Goal: Find specific page/section: Find specific page/section

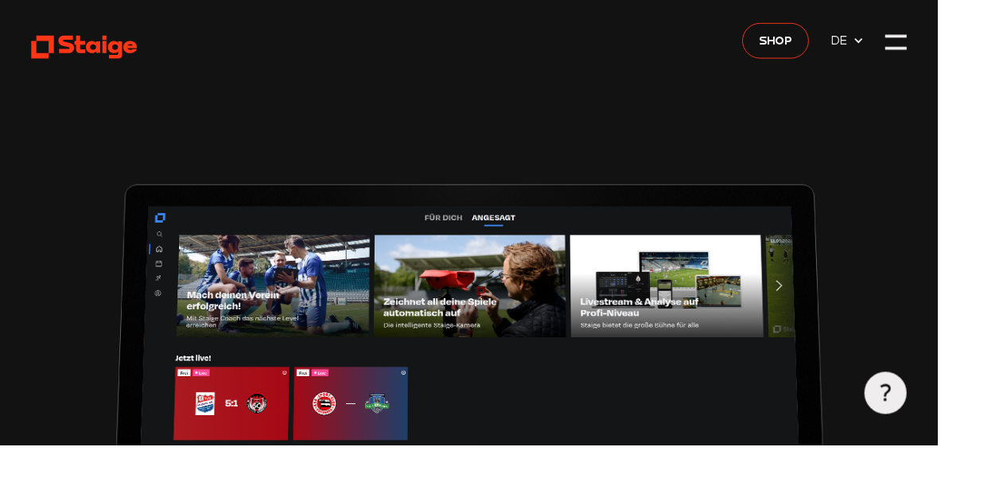
type input "0.8"
click at [921, 46] on icon at bounding box center [922, 43] width 13 height 13
click at [925, 44] on icon at bounding box center [922, 43] width 13 height 13
click at [973, 52] on div at bounding box center [962, 53] width 22 height 3
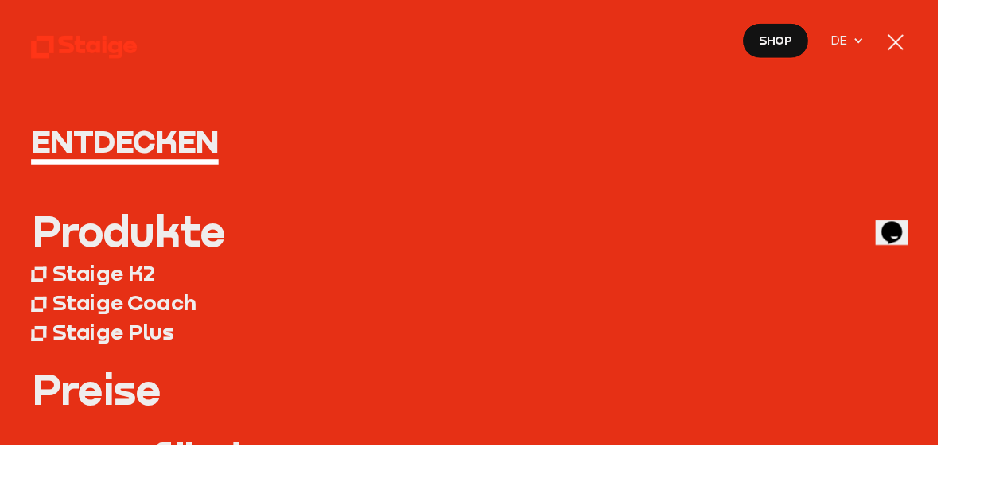
click at [971, 45] on div at bounding box center [962, 45] width 17 height 17
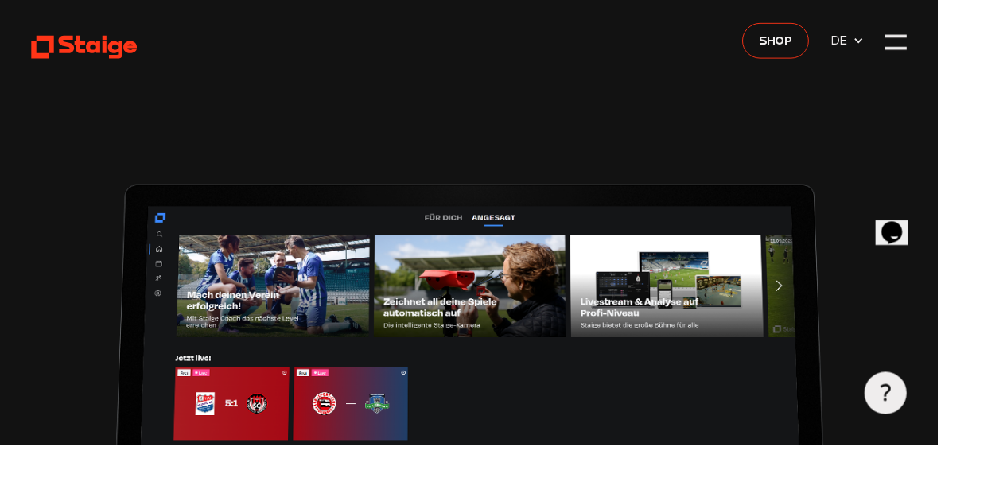
click at [111, 43] on icon at bounding box center [90, 51] width 115 height 28
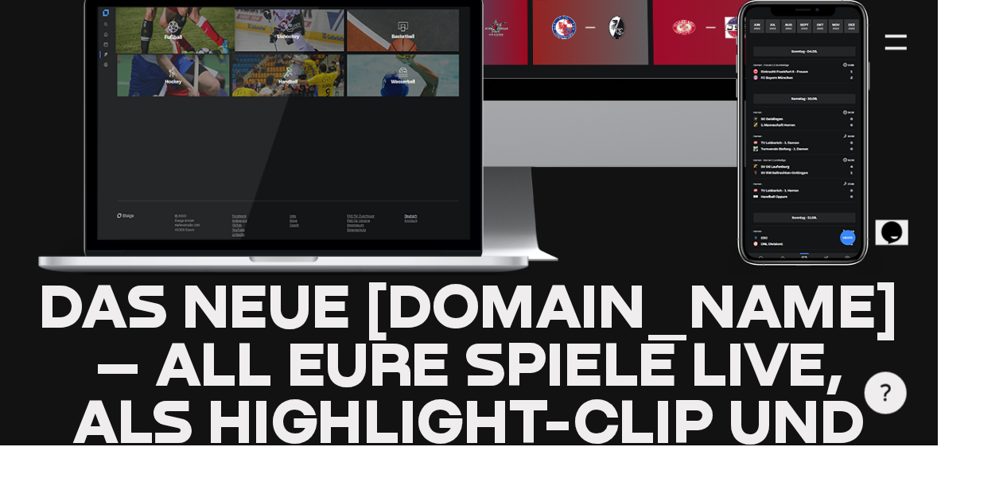
scroll to position [521, 0]
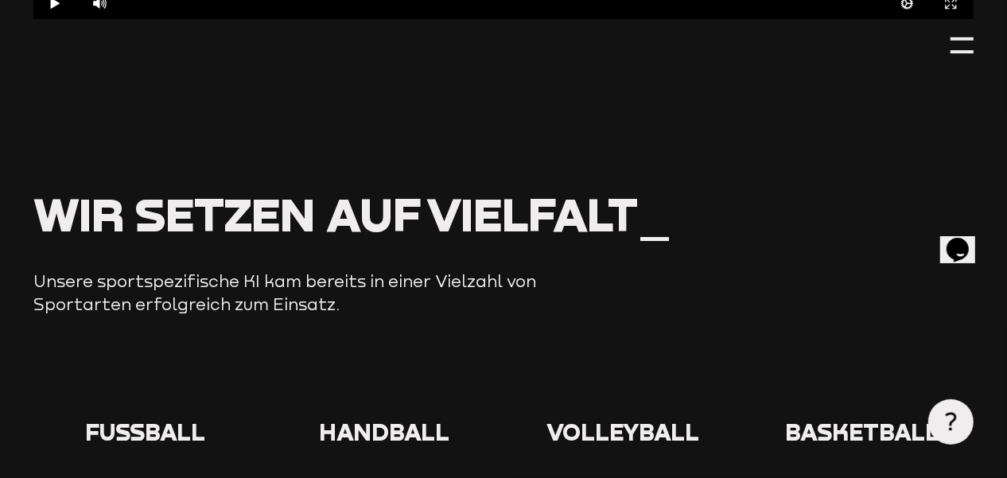
scroll to position [1301, 0]
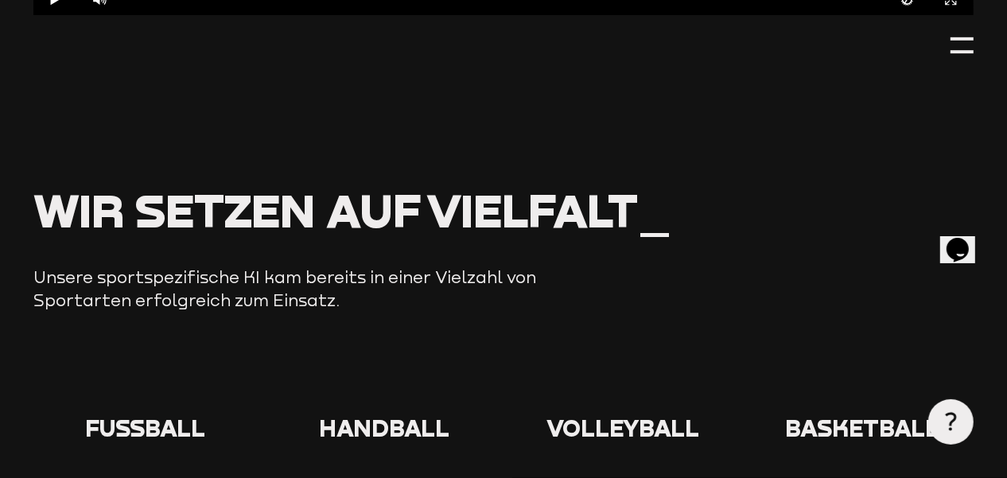
click at [144, 387] on div at bounding box center [144, 385] width 222 height 56
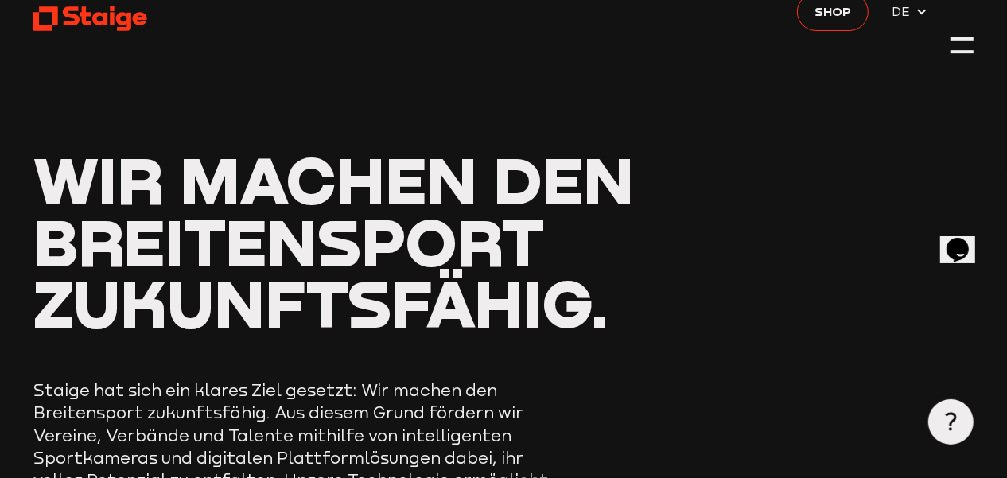
scroll to position [0, 0]
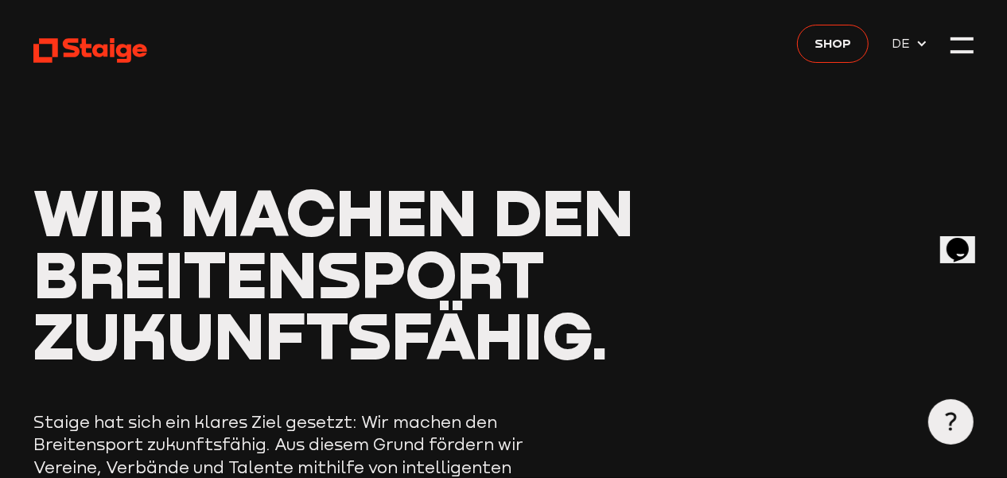
click at [47, 45] on icon at bounding box center [90, 51] width 115 height 28
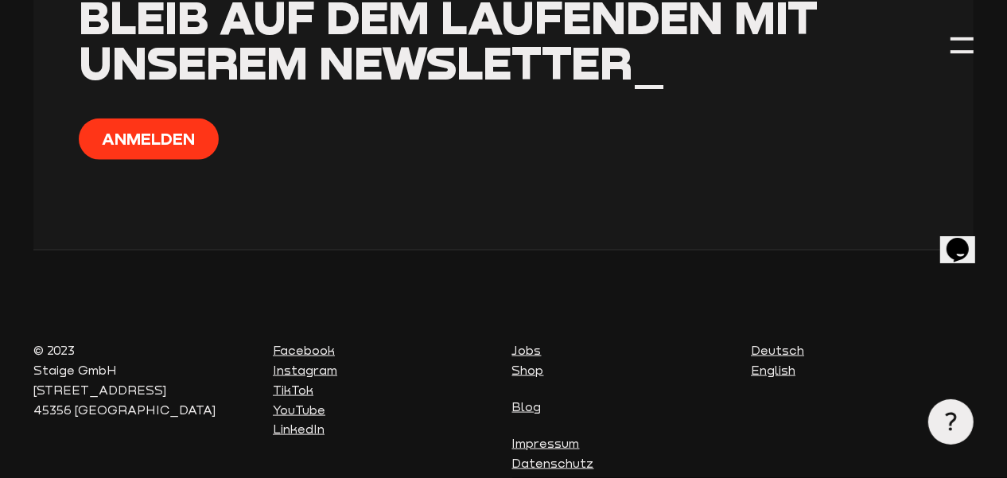
scroll to position [5643, 0]
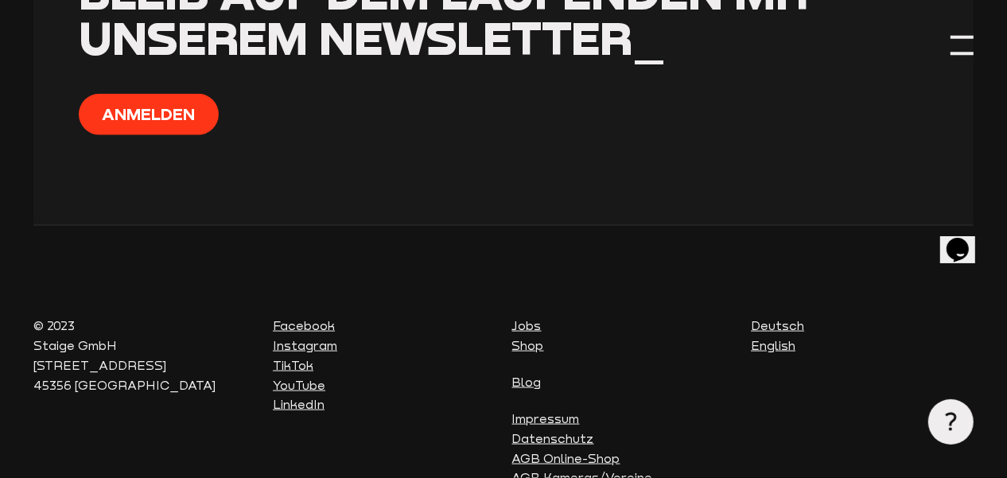
click at [972, 38] on div at bounding box center [962, 36] width 22 height 3
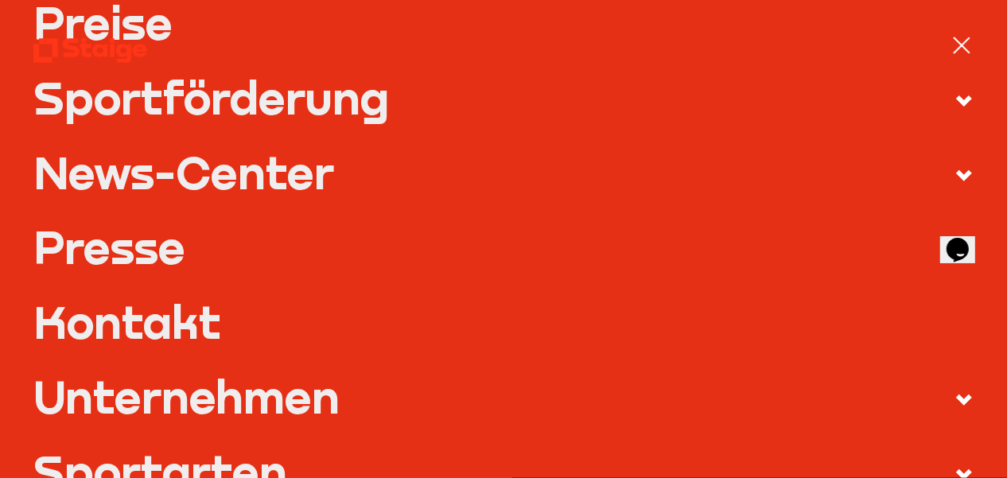
scroll to position [0, 0]
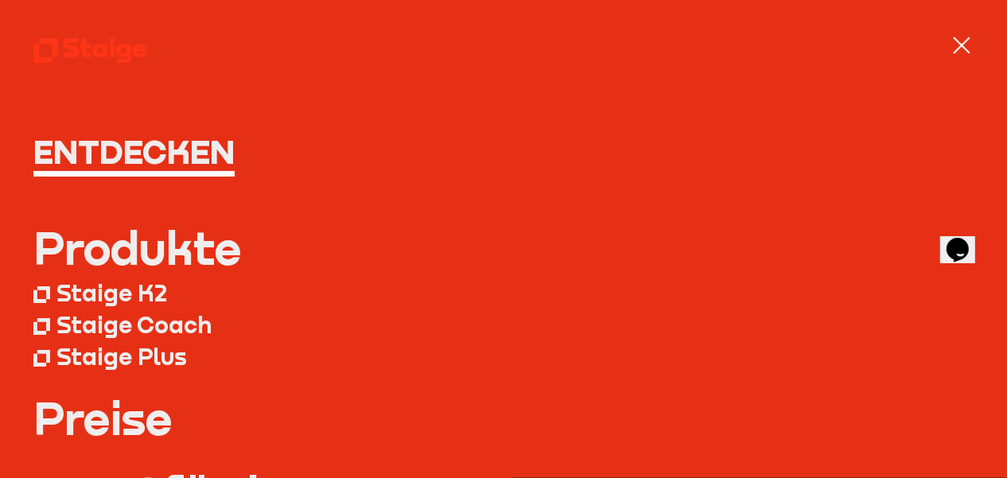
click at [963, 50] on div at bounding box center [962, 44] width 22 height 22
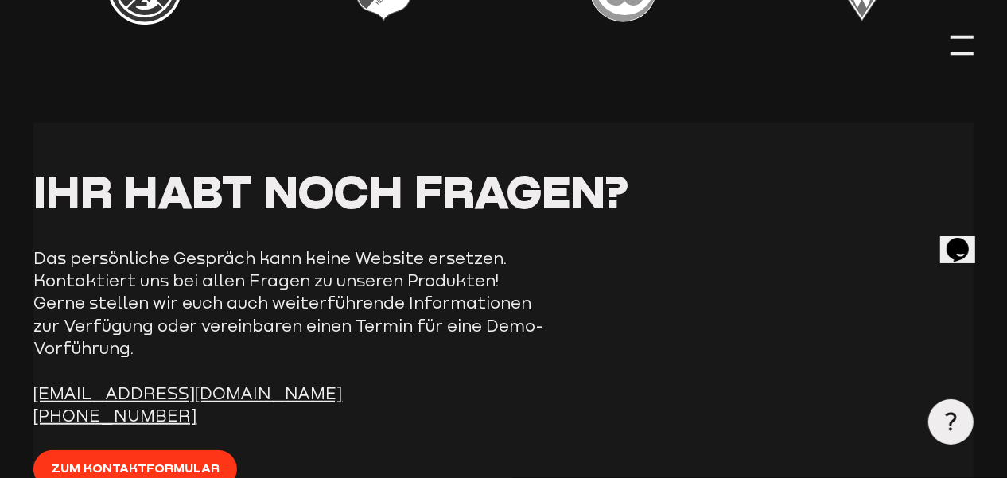
scroll to position [4952, 0]
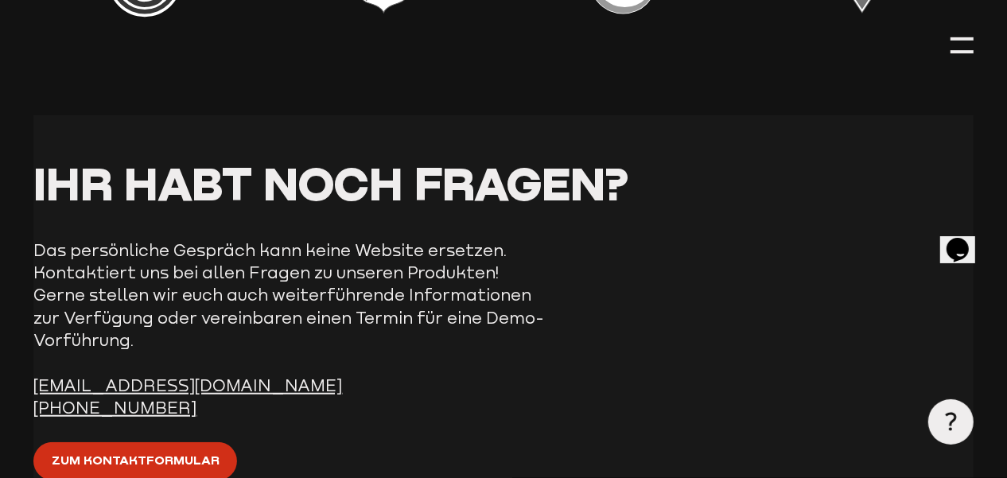
click at [185, 450] on span "Zum Kontaktformular" at bounding box center [136, 460] width 168 height 20
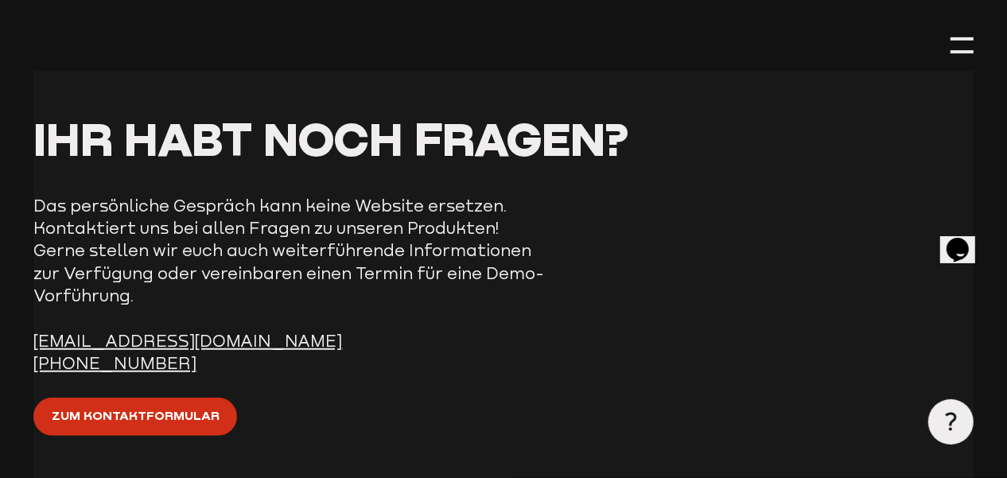
scroll to position [5028, 0]
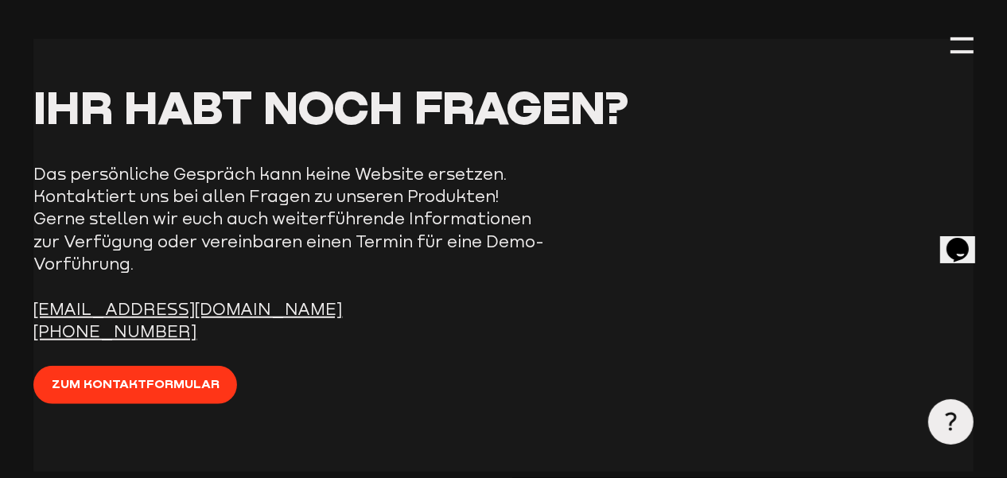
click at [396, 328] on div "Ihr habt noch Fragen? Das persönliche Gespräch kann keine Website ersetzen. Kon…" at bounding box center [503, 255] width 940 height 342
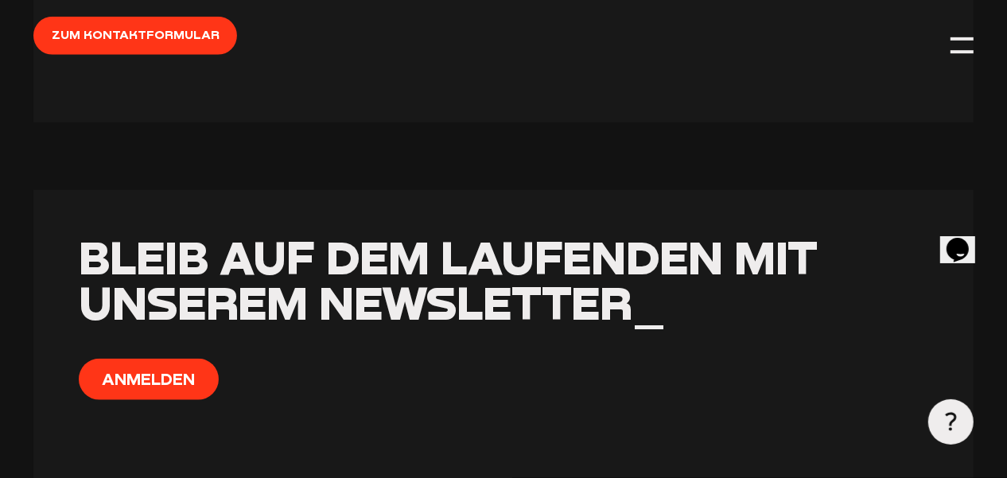
scroll to position [5378, 0]
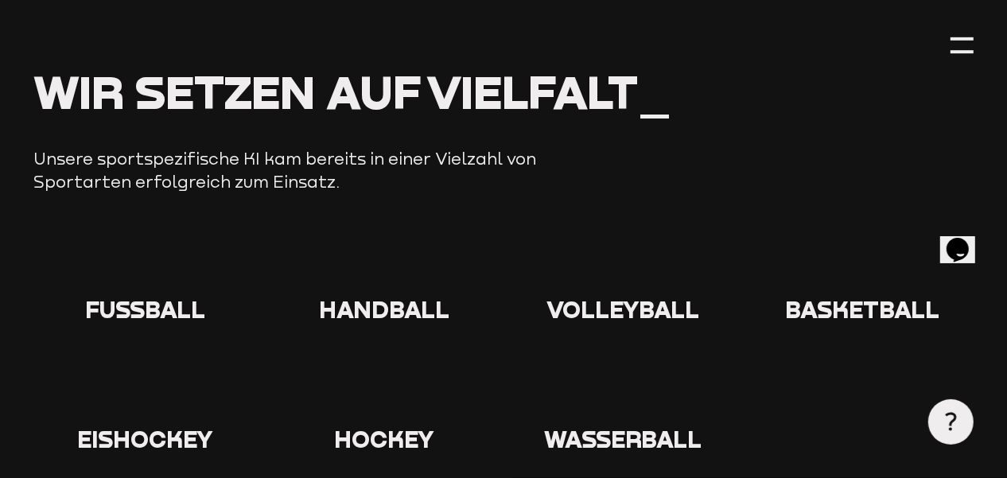
scroll to position [1423, 0]
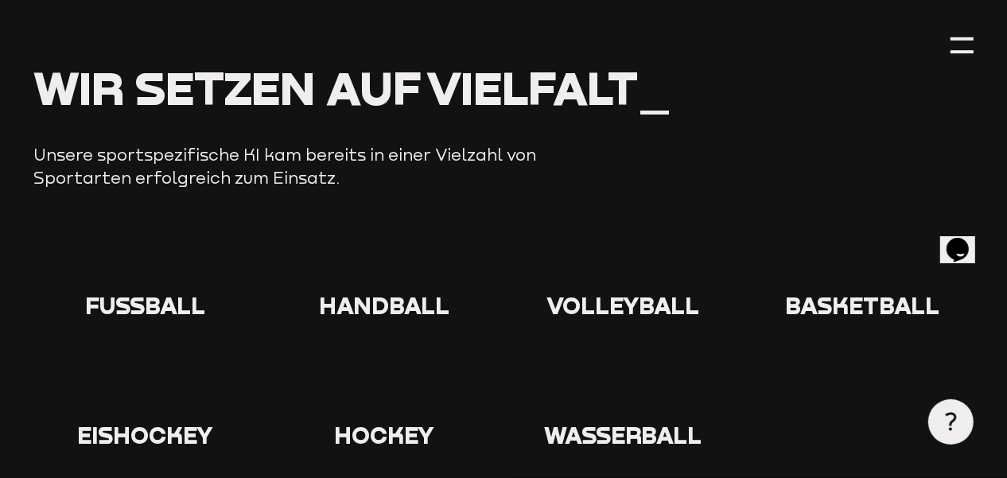
click at [142, 261] on icon at bounding box center [144, 260] width 51 height 51
click at [149, 257] on icon at bounding box center [144, 260] width 51 height 51
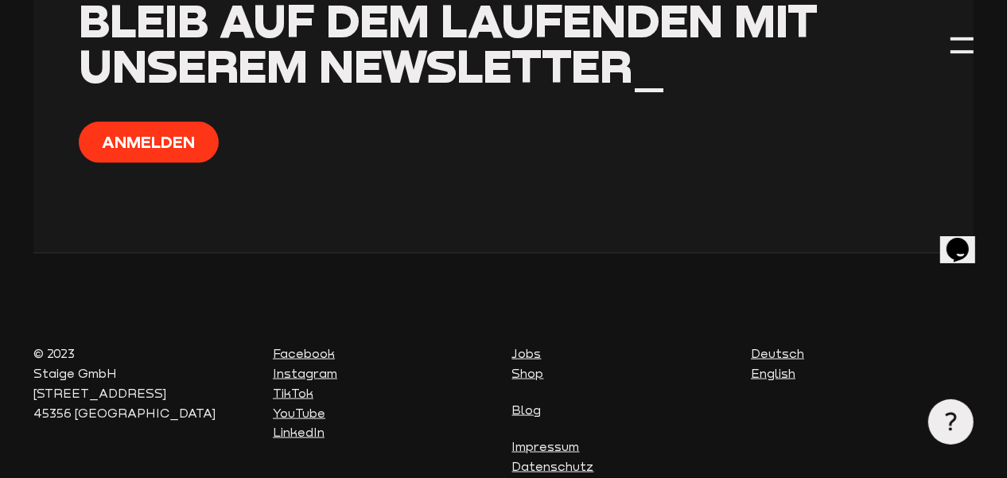
scroll to position [5643, 0]
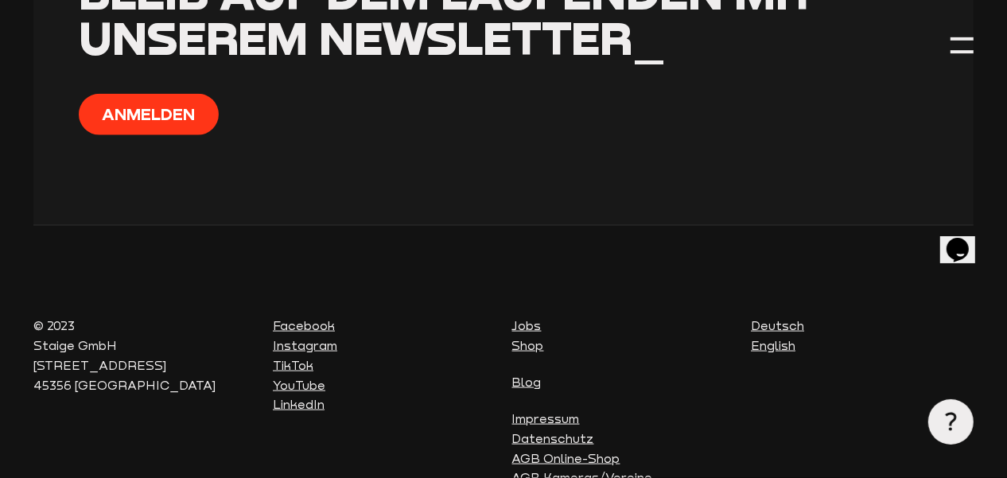
click at [949, 431] on use at bounding box center [951, 422] width 11 height 18
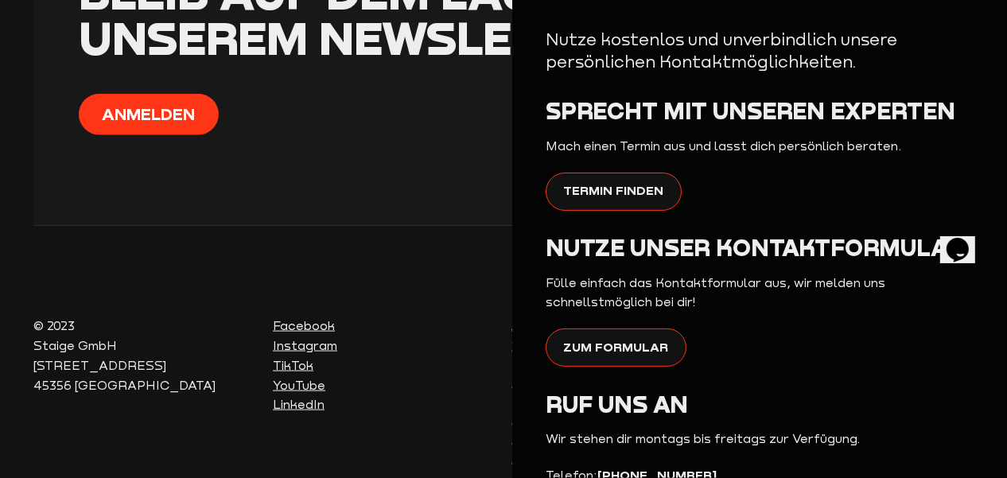
scroll to position [0, 0]
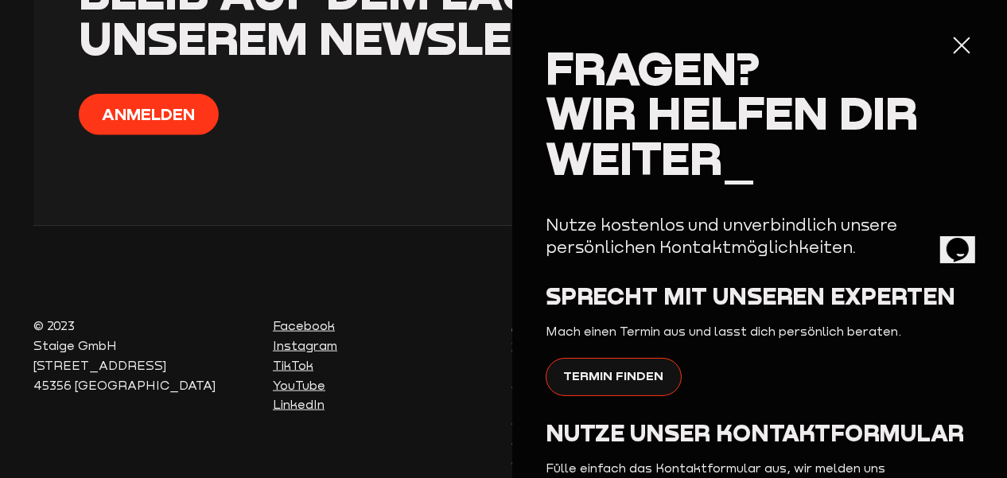
click at [964, 42] on div at bounding box center [962, 44] width 22 height 22
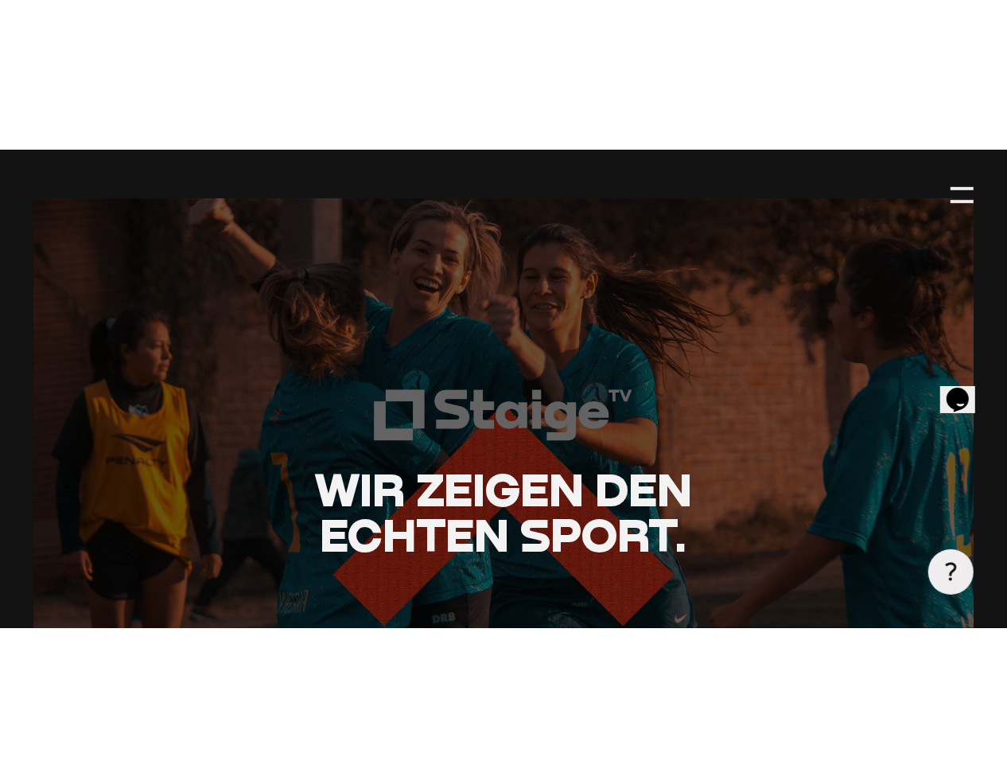
scroll to position [2884, 0]
